Goal: Find specific page/section: Find specific page/section

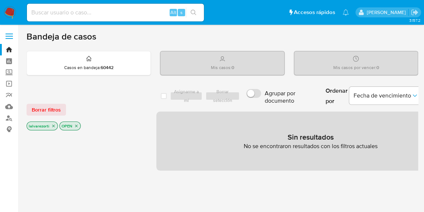
click at [134, 8] on input at bounding box center [115, 13] width 177 height 10
click at [75, 125] on icon "close-filter" at bounding box center [76, 126] width 3 height 3
click at [53, 126] on icon "close-filter" at bounding box center [53, 126] width 3 height 3
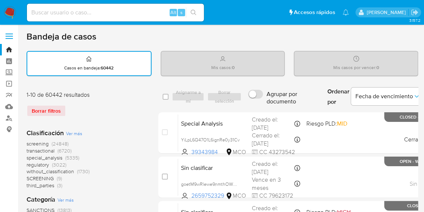
click at [107, 10] on input at bounding box center [115, 13] width 177 height 10
paste input "204229666"
type input "204229666"
click at [199, 15] on button "search-icon" at bounding box center [193, 12] width 15 height 10
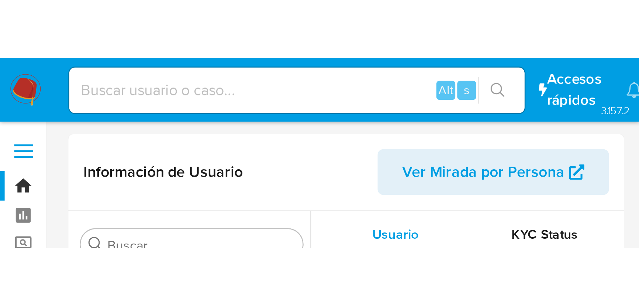
scroll to position [312, 0]
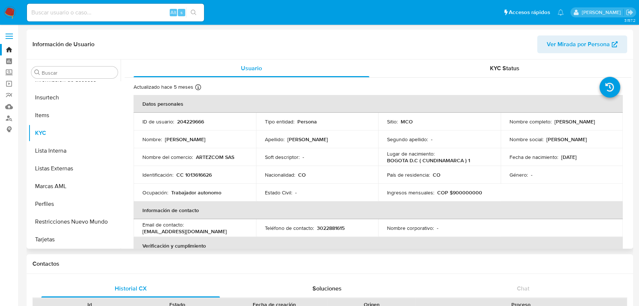
select select "10"
drag, startPoint x: 195, startPoint y: 156, endPoint x: 235, endPoint y: 161, distance: 40.5
click at [235, 161] on td "Nombre del comercio : ARTEZCOM SAS" at bounding box center [195, 157] width 123 height 18
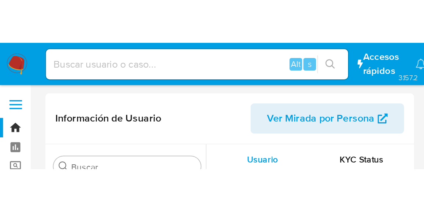
scroll to position [211, 0]
